Goal: Task Accomplishment & Management: Manage account settings

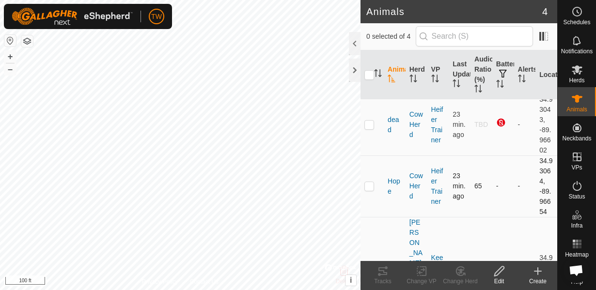
scroll to position [70, 0]
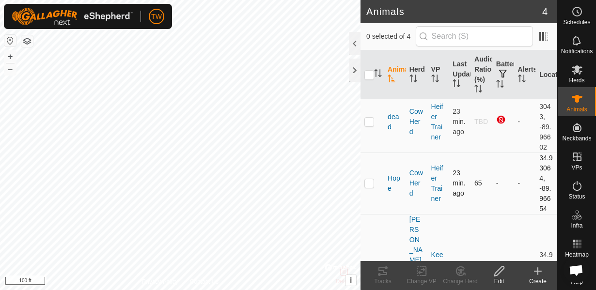
click at [372, 185] on p-checkbox at bounding box center [369, 183] width 10 height 8
checkbox input "true"
click at [424, 271] on icon at bounding box center [421, 271] width 12 height 12
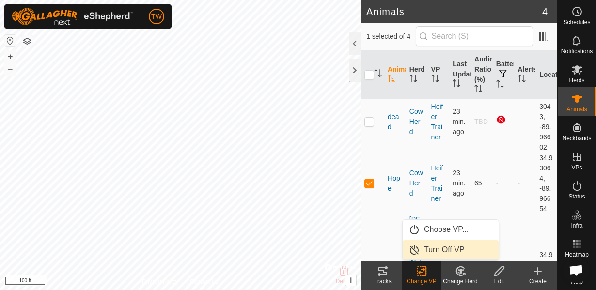
click at [424, 249] on link "Turn Off VP" at bounding box center [450, 249] width 96 height 19
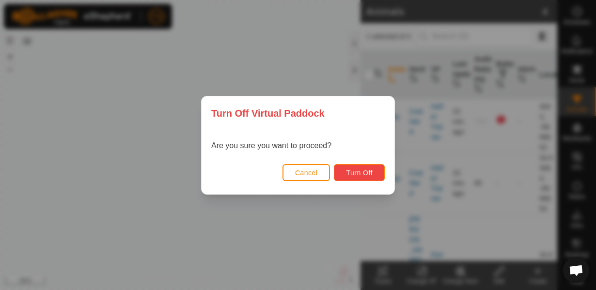
click at [370, 176] on span "Turn Off" at bounding box center [359, 173] width 27 height 8
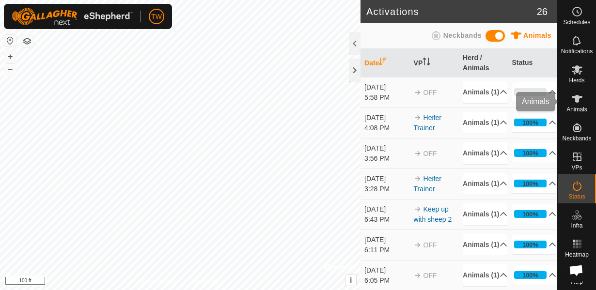
click at [576, 100] on icon at bounding box center [576, 99] width 11 height 8
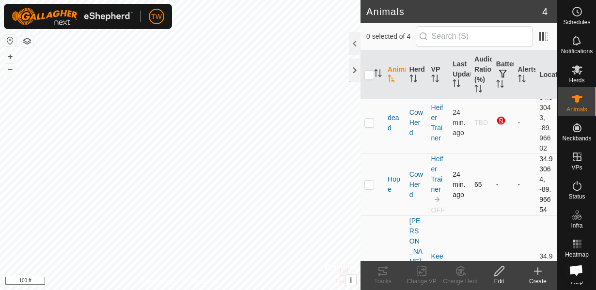
scroll to position [70, 0]
click at [369, 182] on p-checkbox at bounding box center [369, 184] width 10 height 8
checkbox input "true"
click at [382, 275] on icon at bounding box center [383, 271] width 12 height 12
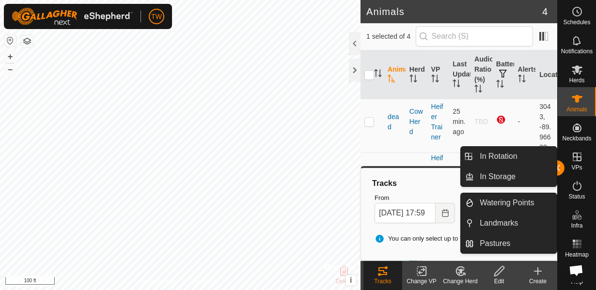
click at [577, 162] on icon at bounding box center [577, 157] width 12 height 12
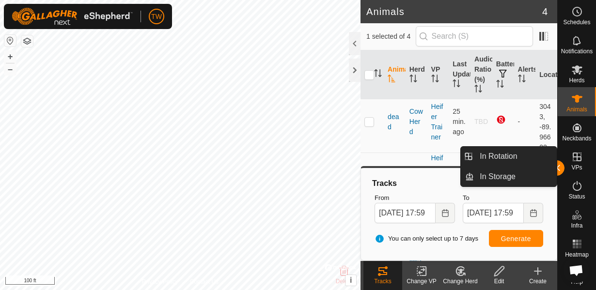
click at [582, 157] on icon at bounding box center [577, 157] width 12 height 12
click at [506, 160] on link "In Rotation" at bounding box center [515, 156] width 83 height 19
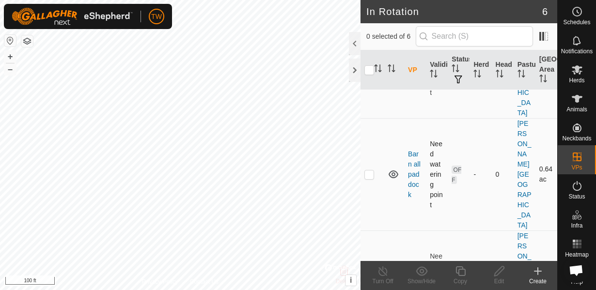
scroll to position [105, 0]
click at [370, 281] on p-checkbox at bounding box center [369, 285] width 10 height 8
checkbox input "true"
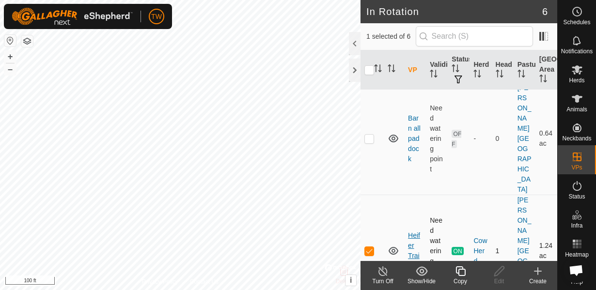
scroll to position [139, 0]
click at [576, 101] on icon at bounding box center [576, 99] width 11 height 8
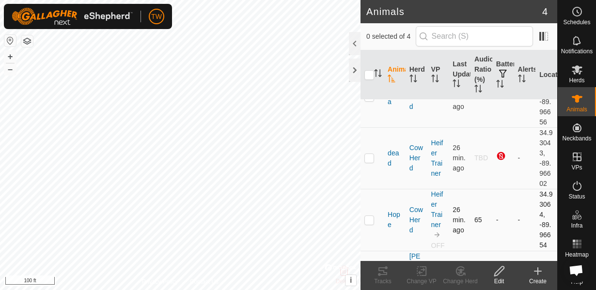
scroll to position [35, 0]
click at [355, 49] on div at bounding box center [355, 43] width 12 height 23
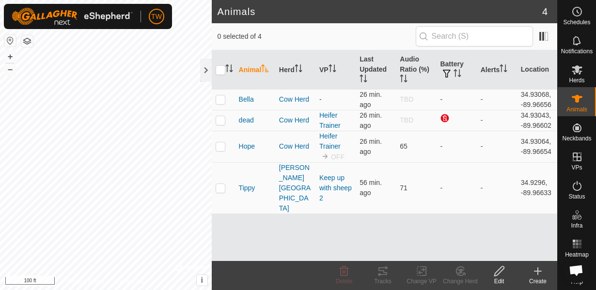
scroll to position [0, 0]
click at [222, 147] on p-checkbox at bounding box center [220, 146] width 10 height 8
checkbox input "true"
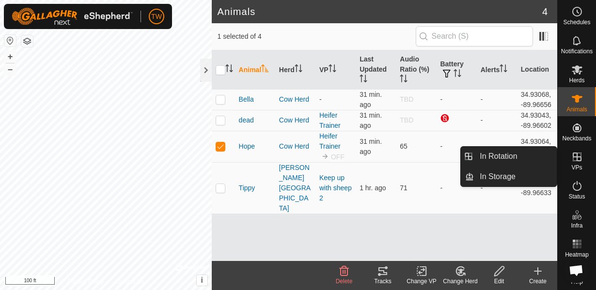
click at [579, 159] on icon at bounding box center [577, 157] width 12 height 12
click at [516, 158] on link "In Rotation" at bounding box center [515, 156] width 83 height 19
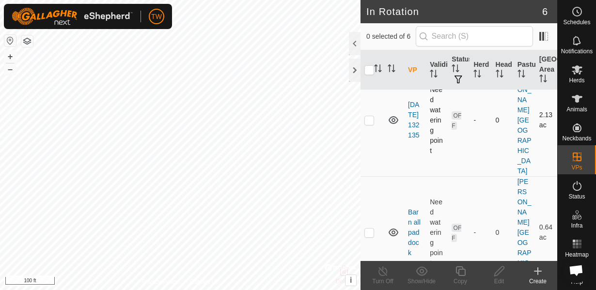
scroll to position [70, 0]
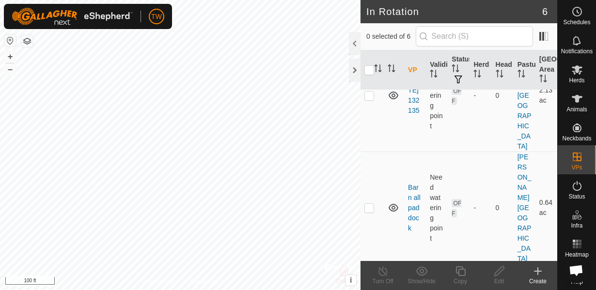
checkbox input "false"
click at [572, 97] on icon at bounding box center [576, 99] width 11 height 8
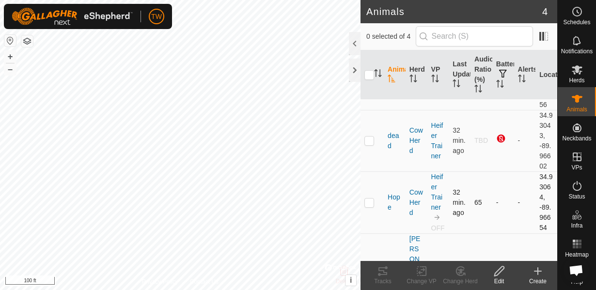
scroll to position [70, 0]
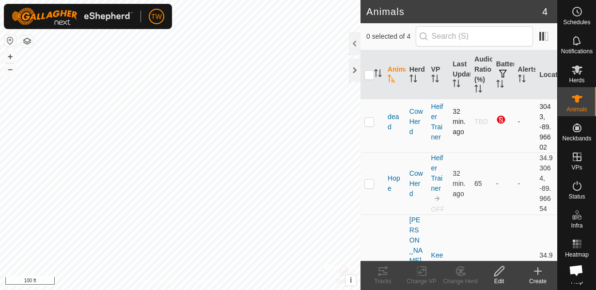
click at [369, 125] on p-checkbox at bounding box center [369, 122] width 10 height 8
checkbox input "true"
click at [417, 277] on div "Change VP" at bounding box center [421, 281] width 39 height 9
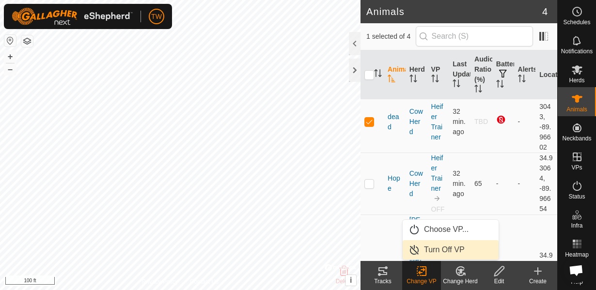
click at [439, 247] on link "Turn Off VP" at bounding box center [450, 249] width 96 height 19
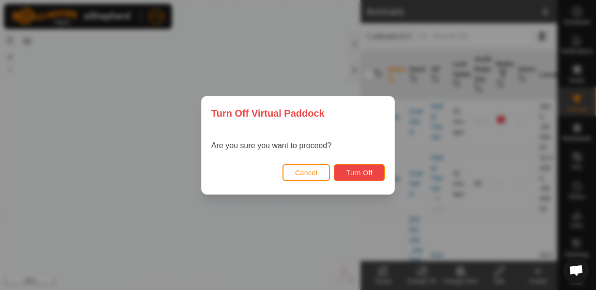
click at [368, 170] on span "Turn Off" at bounding box center [359, 173] width 27 height 8
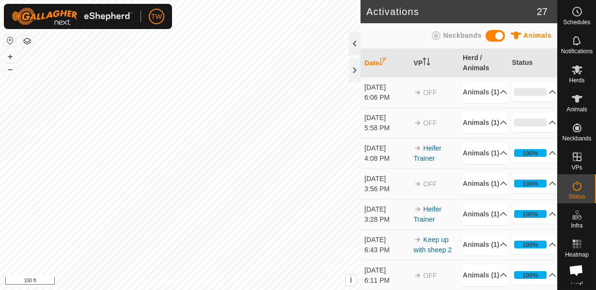
click at [354, 44] on div at bounding box center [355, 43] width 12 height 23
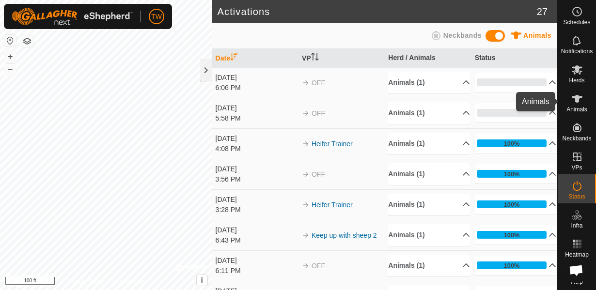
click at [580, 100] on icon at bounding box center [577, 99] width 12 height 12
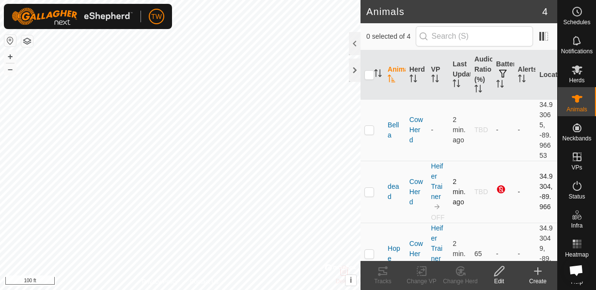
scroll to position [35, 0]
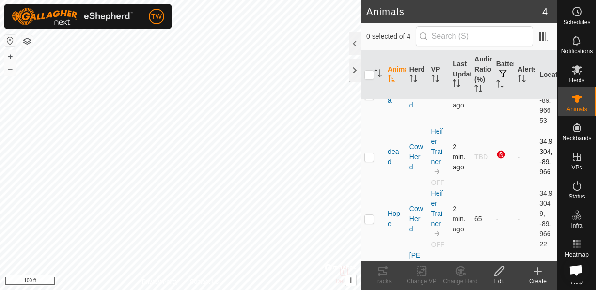
click at [373, 159] on p-checkbox at bounding box center [369, 157] width 10 height 8
checkbox input "true"
click at [353, 38] on div at bounding box center [355, 43] width 12 height 23
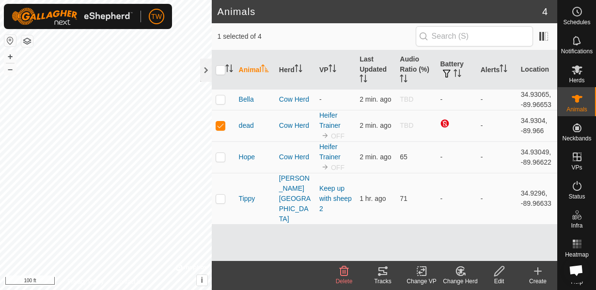
scroll to position [0, 0]
click at [421, 270] on icon at bounding box center [421, 271] width 7 height 6
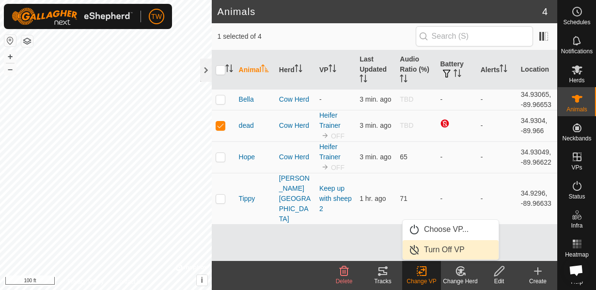
click at [430, 252] on link "Turn Off VP" at bounding box center [450, 249] width 96 height 19
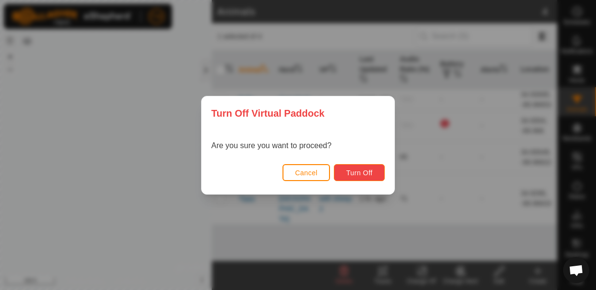
click at [362, 175] on span "Turn Off" at bounding box center [359, 173] width 27 height 8
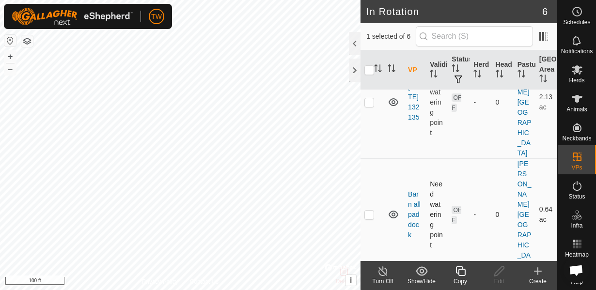
scroll to position [70, 0]
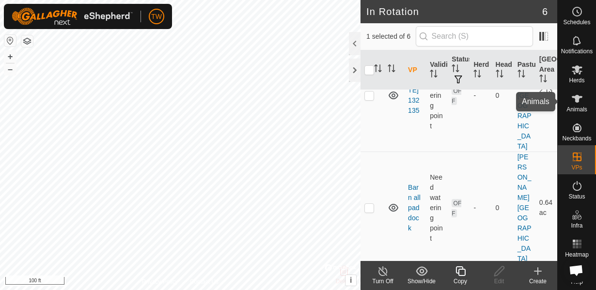
click at [580, 103] on icon at bounding box center [577, 99] width 12 height 12
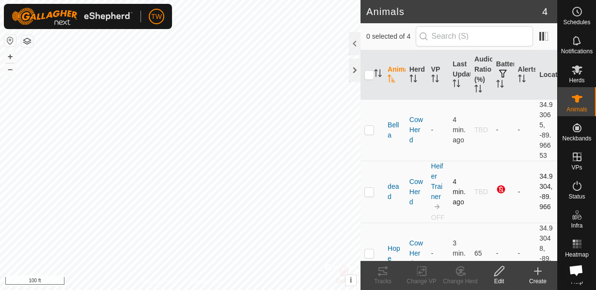
click at [373, 195] on p-checkbox at bounding box center [369, 192] width 10 height 8
checkbox input "true"
click at [354, 46] on div at bounding box center [355, 43] width 12 height 23
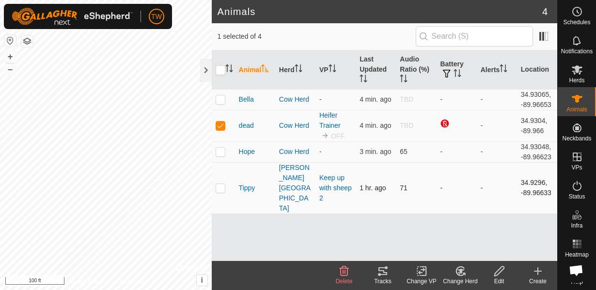
click at [402, 184] on span "71" at bounding box center [404, 188] width 8 height 8
click at [241, 183] on span "Tippy" at bounding box center [247, 188] width 16 height 10
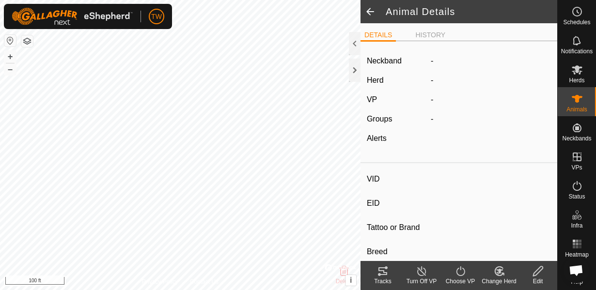
type input "Tippy"
type input "-"
type input "Tippy"
type input "-"
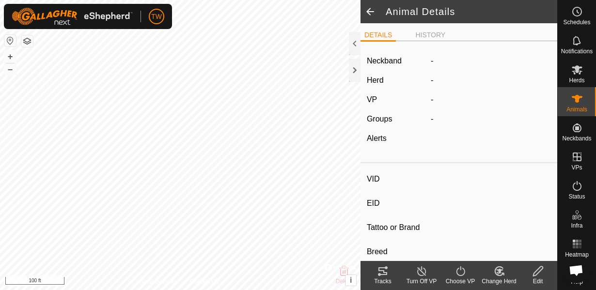
type input "Dry"
type input "500 kg"
type input "-"
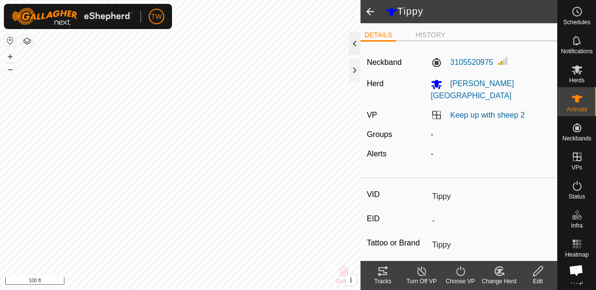
click at [350, 45] on div at bounding box center [355, 43] width 12 height 23
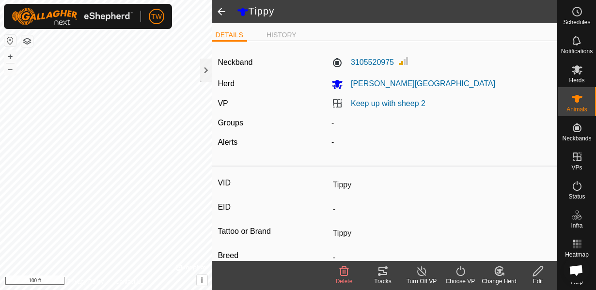
click at [383, 276] on icon at bounding box center [383, 271] width 12 height 12
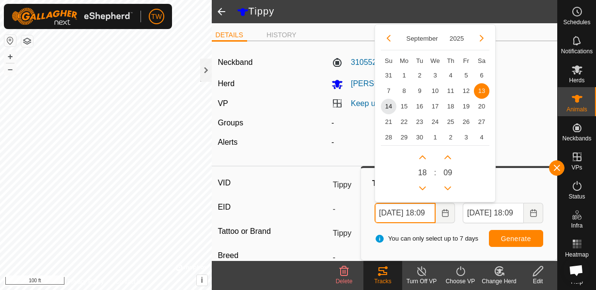
click at [411, 210] on input "[DATE] 18:09" at bounding box center [404, 213] width 61 height 20
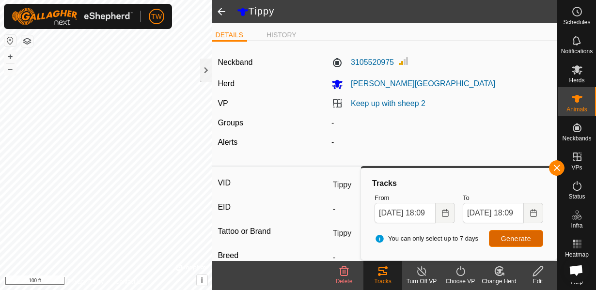
click at [523, 241] on span "Generate" at bounding box center [516, 239] width 30 height 8
click at [520, 237] on span "Generate" at bounding box center [516, 239] width 30 height 8
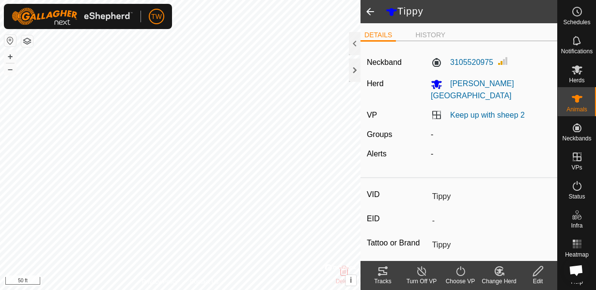
scroll to position [309, 0]
click at [390, 270] on tracks-svg-icon at bounding box center [382, 271] width 39 height 12
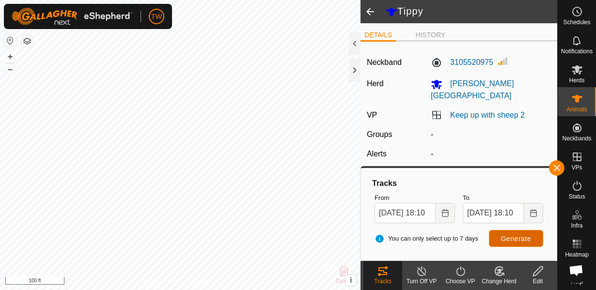
click at [516, 239] on span "Generate" at bounding box center [516, 239] width 30 height 8
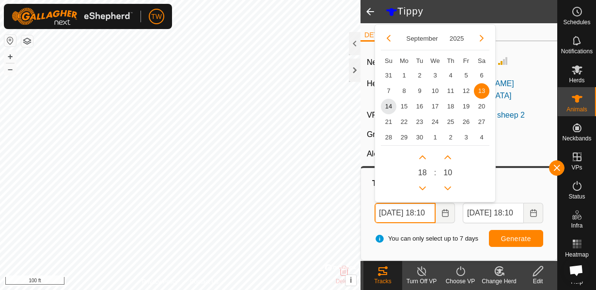
click at [392, 218] on input "Sep 13, 2025 18:10" at bounding box center [404, 213] width 61 height 20
click at [479, 91] on span "13" at bounding box center [481, 90] width 15 height 15
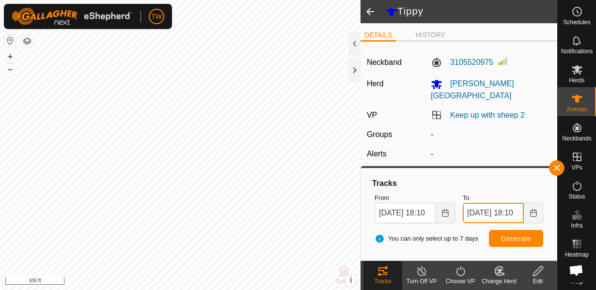
click at [510, 215] on input "Sep 14, 2025 18:10" at bounding box center [492, 213] width 61 height 20
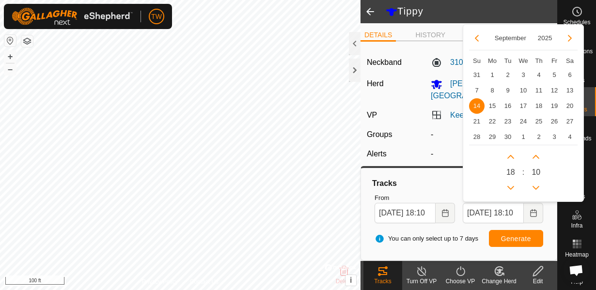
click at [475, 105] on span "14" at bounding box center [476, 105] width 15 height 15
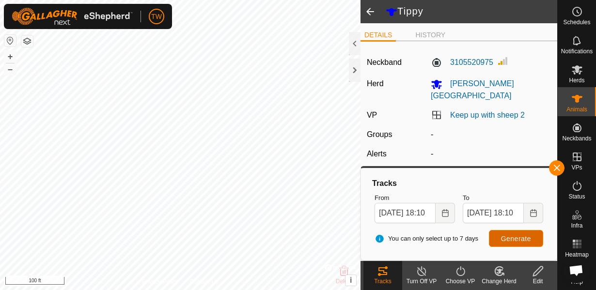
click at [529, 238] on span "Generate" at bounding box center [516, 239] width 30 height 8
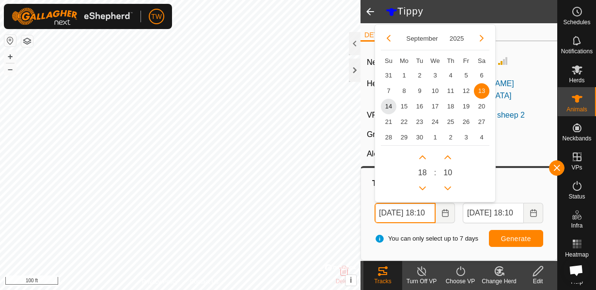
click at [421, 216] on input "Sep 13, 2025 18:10" at bounding box center [404, 213] width 61 height 20
click at [463, 92] on span "12" at bounding box center [465, 90] width 15 height 15
type input "Sep 12, 2025 18:10"
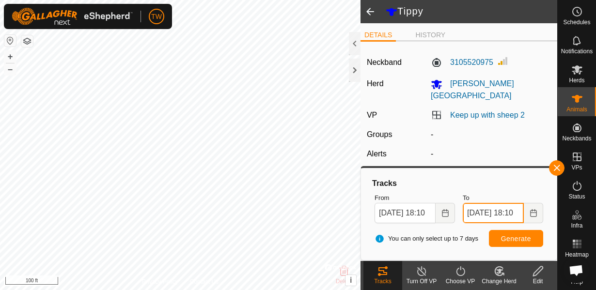
scroll to position [0, 0]
click at [489, 216] on input "Sep 14, 2025 18:10" at bounding box center [492, 213] width 61 height 20
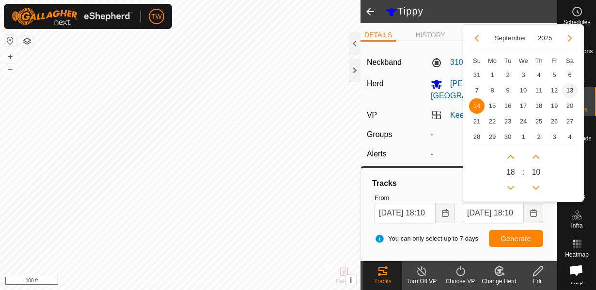
click at [569, 90] on span "13" at bounding box center [569, 90] width 15 height 15
type input "Sep 13, 2025 18:10"
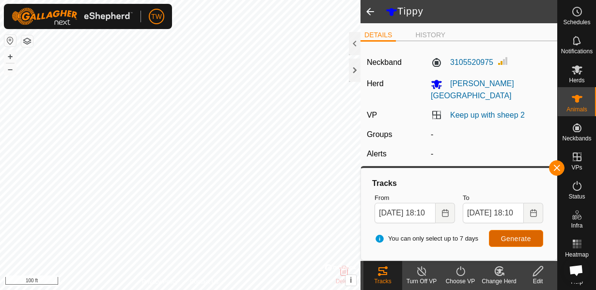
click at [518, 242] on button "Generate" at bounding box center [516, 238] width 54 height 17
click at [371, 13] on span at bounding box center [369, 11] width 19 height 23
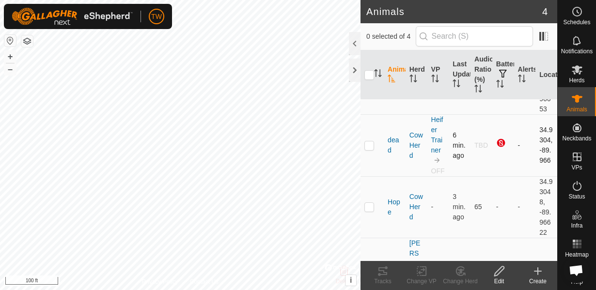
scroll to position [70, 0]
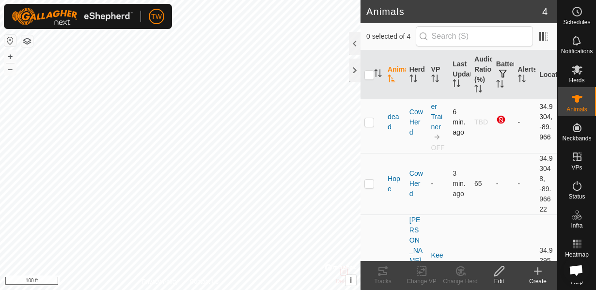
click at [374, 125] on td at bounding box center [371, 122] width 23 height 62
click at [371, 123] on p-checkbox at bounding box center [369, 122] width 10 height 8
checkbox input "false"
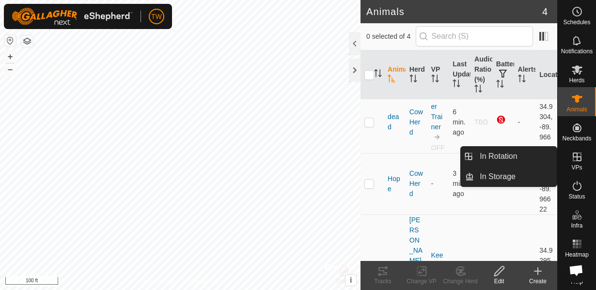
click at [583, 158] on es-virtualpaddocks-svg-icon at bounding box center [576, 156] width 17 height 15
click at [578, 156] on icon at bounding box center [576, 157] width 9 height 9
click at [496, 161] on link "In Rotation" at bounding box center [515, 156] width 83 height 19
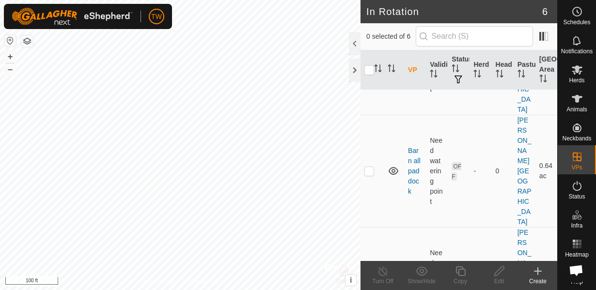
scroll to position [105, 0]
click at [369, 281] on p-checkbox at bounding box center [369, 285] width 10 height 8
checkbox input "true"
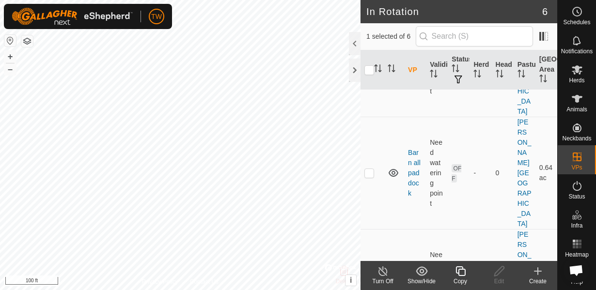
click at [378, 270] on icon at bounding box center [383, 271] width 12 height 12
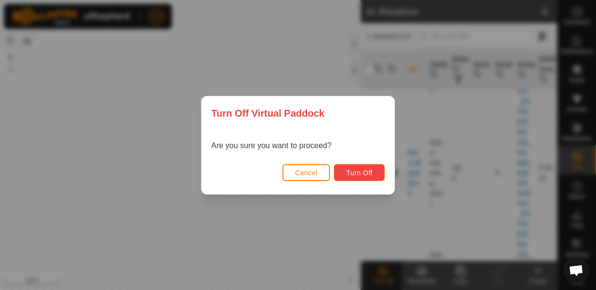
click at [375, 173] on button "Turn Off" at bounding box center [359, 172] width 51 height 17
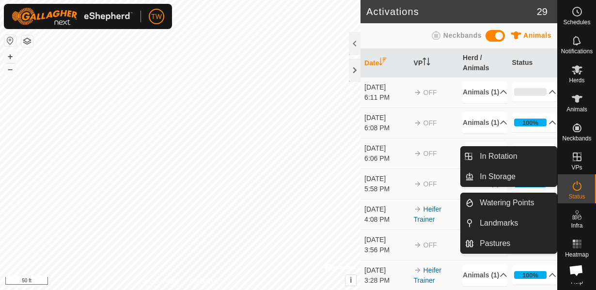
click at [580, 165] on span "VPs" at bounding box center [576, 168] width 11 height 6
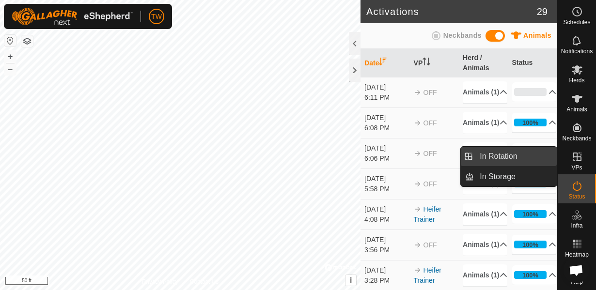
click at [492, 156] on link "In Rotation" at bounding box center [515, 156] width 83 height 19
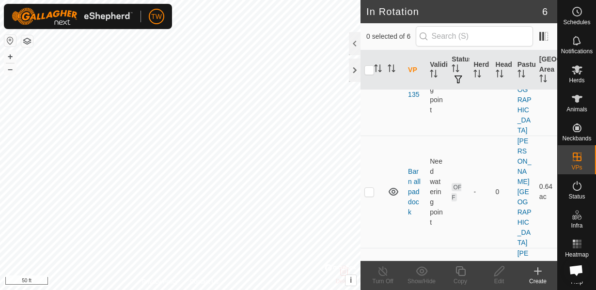
scroll to position [105, 0]
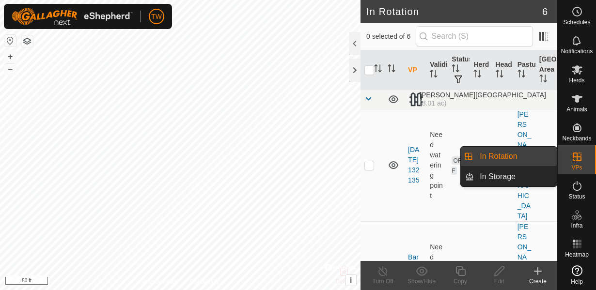
click at [575, 156] on icon at bounding box center [576, 157] width 9 height 9
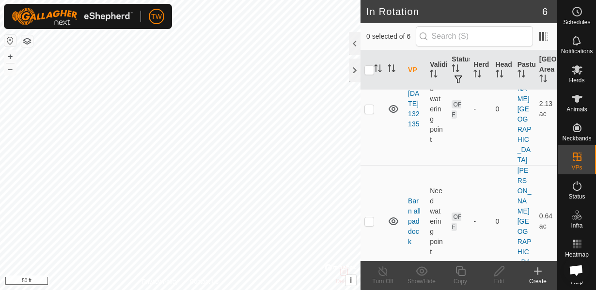
scroll to position [70, 0]
